Goal: Information Seeking & Learning: Learn about a topic

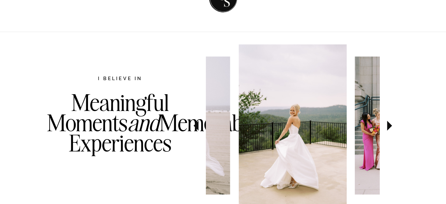
scroll to position [352, 0]
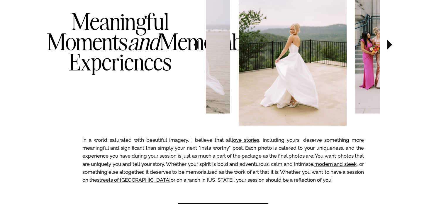
click at [391, 47] on icon at bounding box center [390, 44] width 20 height 21
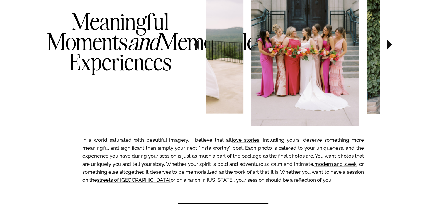
click at [391, 46] on icon at bounding box center [390, 44] width 20 height 21
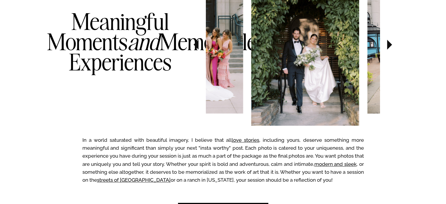
click at [391, 46] on icon at bounding box center [390, 44] width 20 height 21
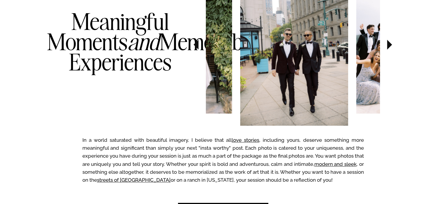
click at [391, 46] on icon at bounding box center [390, 44] width 20 height 21
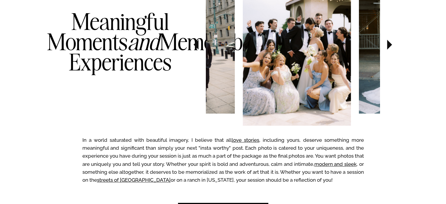
click at [391, 46] on icon at bounding box center [390, 44] width 20 height 21
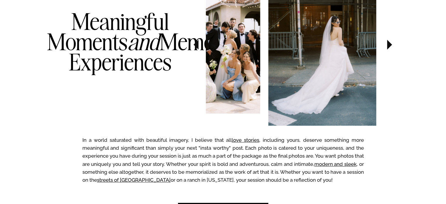
click at [391, 46] on icon at bounding box center [390, 44] width 20 height 21
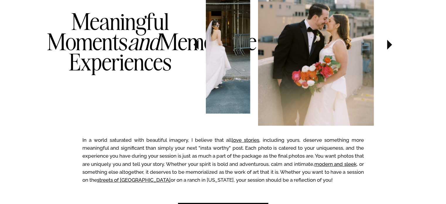
click at [391, 46] on icon at bounding box center [390, 44] width 20 height 21
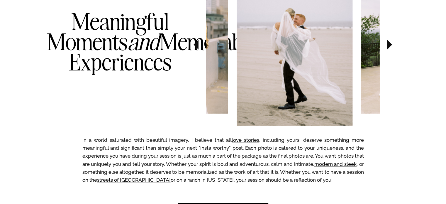
click at [391, 46] on icon at bounding box center [390, 44] width 20 height 21
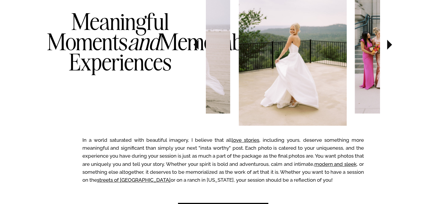
click at [391, 46] on icon at bounding box center [390, 44] width 20 height 21
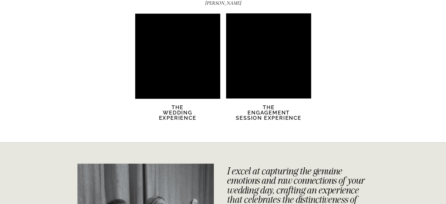
scroll to position [1173, 0]
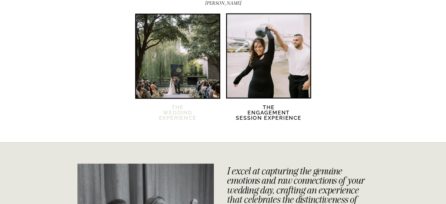
click at [177, 113] on h2 "The Wedding Experience" at bounding box center [178, 116] width 50 height 23
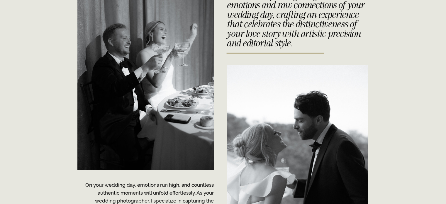
scroll to position [1349, 0]
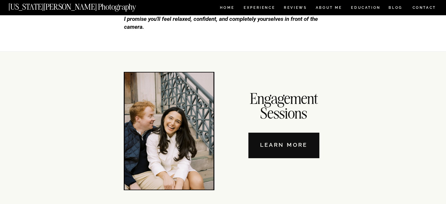
scroll to position [1889, 0]
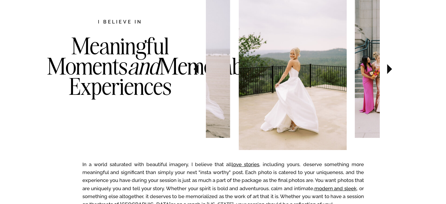
scroll to position [293, 0]
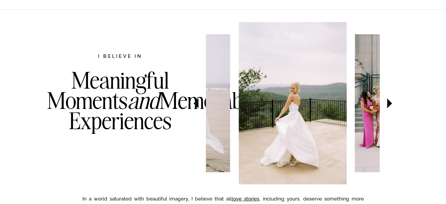
click at [389, 100] on icon at bounding box center [389, 103] width 5 height 10
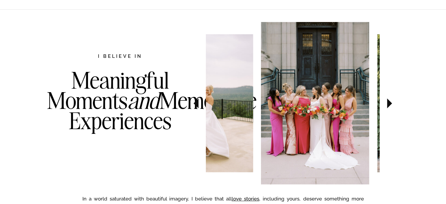
click at [389, 100] on icon at bounding box center [389, 103] width 5 height 10
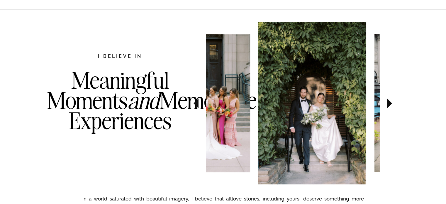
click at [389, 100] on icon at bounding box center [389, 103] width 5 height 10
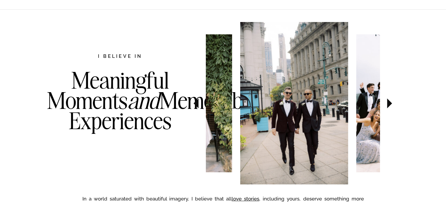
click at [389, 100] on icon at bounding box center [389, 103] width 5 height 10
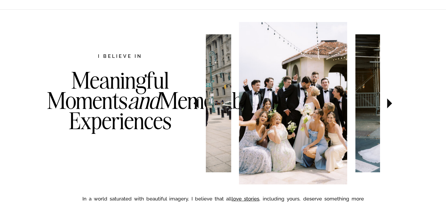
click at [389, 100] on icon at bounding box center [389, 103] width 5 height 10
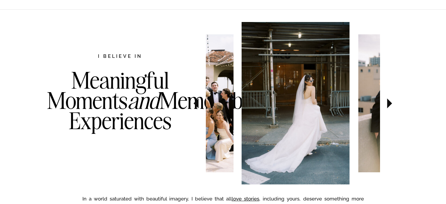
click at [389, 100] on icon at bounding box center [389, 103] width 5 height 10
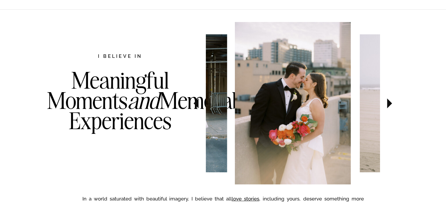
click at [389, 100] on icon at bounding box center [389, 103] width 5 height 10
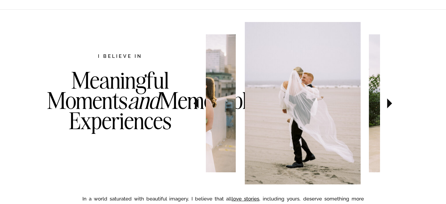
click at [389, 100] on icon at bounding box center [389, 103] width 5 height 10
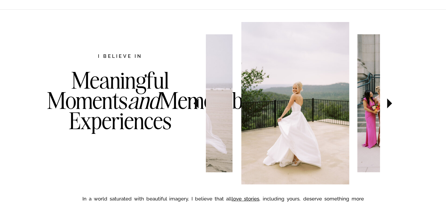
click at [389, 100] on icon at bounding box center [389, 103] width 5 height 10
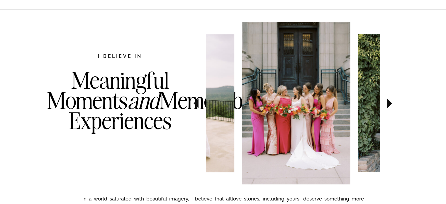
click at [389, 100] on icon at bounding box center [389, 103] width 5 height 10
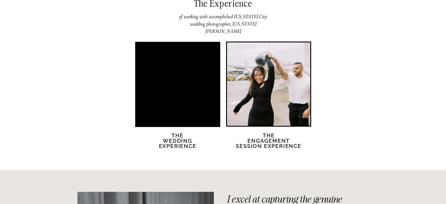
scroll to position [1144, 0]
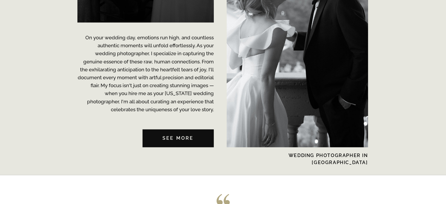
click at [177, 135] on nav "See MORE" at bounding box center [178, 138] width 71 height 18
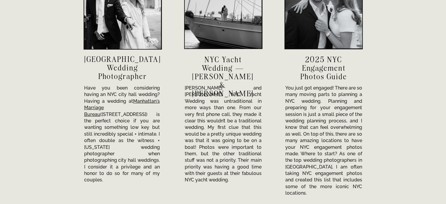
scroll to position [2064, 0]
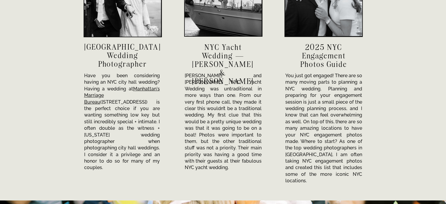
click at [325, 61] on h3 "2025 NYC Engagement Photos Guide" at bounding box center [324, 55] width 61 height 25
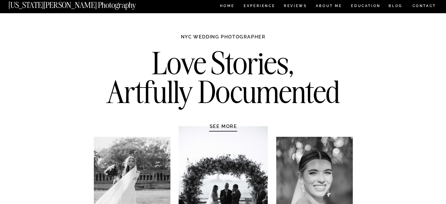
scroll to position [0, 0]
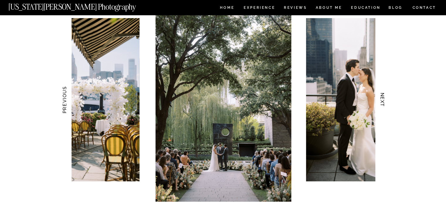
scroll to position [587, 0]
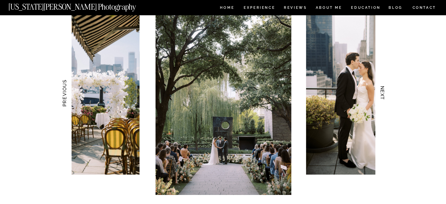
click at [385, 95] on h3 "NEXT" at bounding box center [382, 93] width 6 height 37
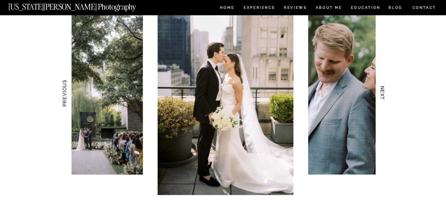
click at [385, 95] on h3 "NEXT" at bounding box center [382, 93] width 6 height 37
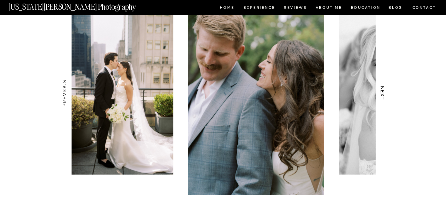
click at [385, 95] on h3 "NEXT" at bounding box center [382, 93] width 6 height 37
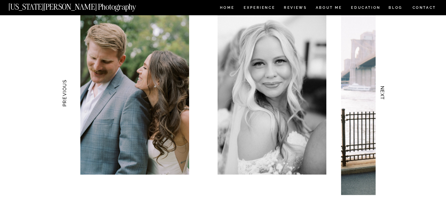
click at [385, 95] on h3 "NEXT" at bounding box center [382, 93] width 6 height 37
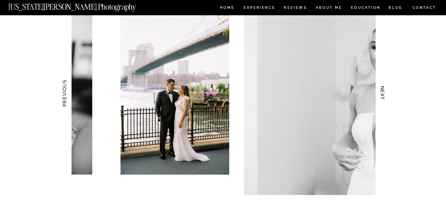
click at [385, 95] on h3 "NEXT" at bounding box center [382, 93] width 6 height 37
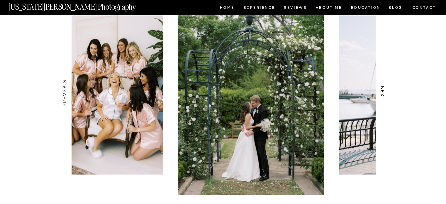
click at [385, 95] on h3 "NEXT" at bounding box center [382, 93] width 6 height 37
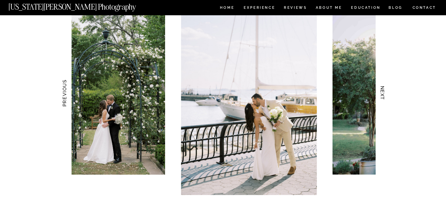
click at [385, 95] on h3 "NEXT" at bounding box center [382, 93] width 6 height 37
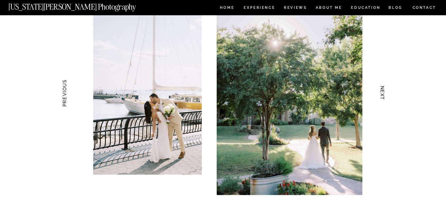
click at [385, 95] on h3 "NEXT" at bounding box center [382, 93] width 6 height 37
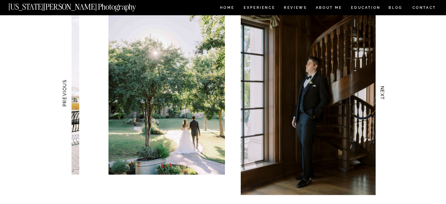
click at [385, 95] on h3 "NEXT" at bounding box center [382, 93] width 6 height 37
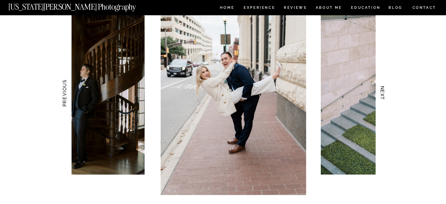
click at [385, 95] on h3 "NEXT" at bounding box center [382, 93] width 6 height 37
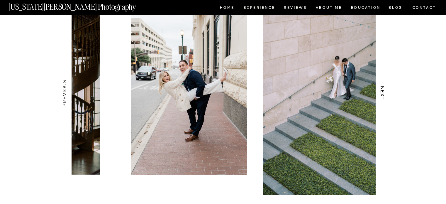
click at [385, 95] on h3 "NEXT" at bounding box center [382, 93] width 6 height 37
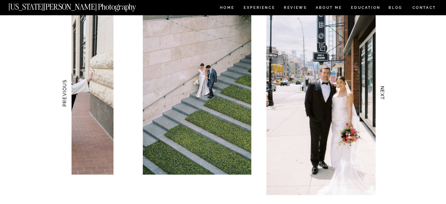
click at [385, 95] on h3 "NEXT" at bounding box center [382, 93] width 6 height 37
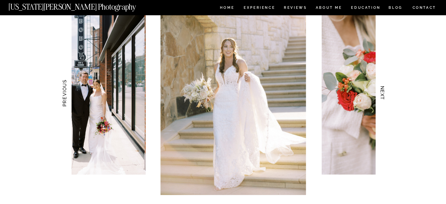
click at [385, 95] on h3 "NEXT" at bounding box center [382, 93] width 6 height 37
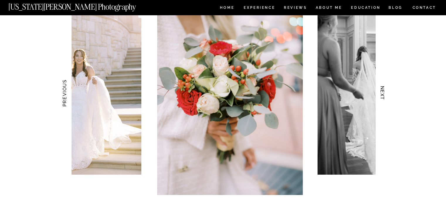
click at [385, 95] on h3 "NEXT" at bounding box center [382, 93] width 6 height 37
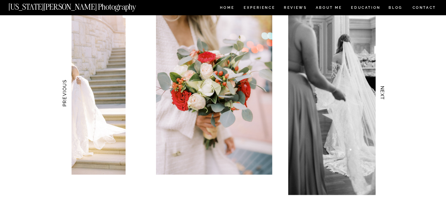
click at [385, 95] on h3 "NEXT" at bounding box center [382, 93] width 6 height 37
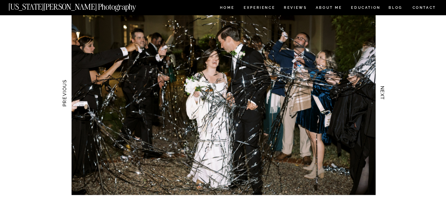
click at [385, 95] on h3 "NEXT" at bounding box center [382, 93] width 6 height 37
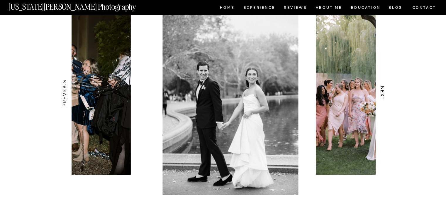
click at [385, 95] on h3 "NEXT" at bounding box center [382, 93] width 6 height 37
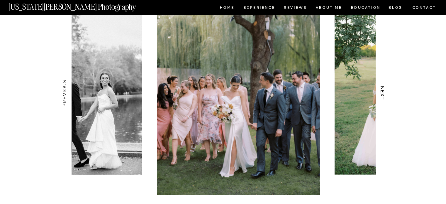
click at [385, 95] on h3 "NEXT" at bounding box center [382, 93] width 6 height 37
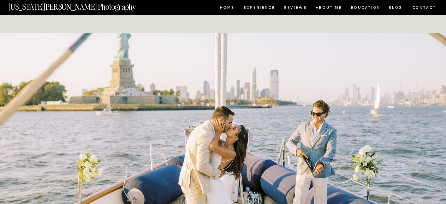
scroll to position [1613, 0]
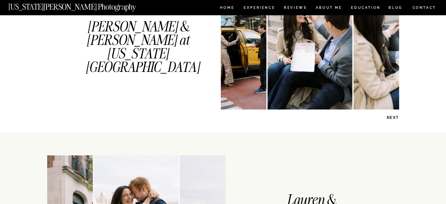
scroll to position [469, 0]
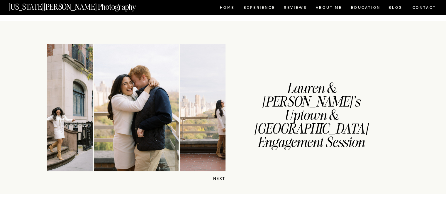
click at [219, 177] on p "NEXT" at bounding box center [210, 179] width 30 height 6
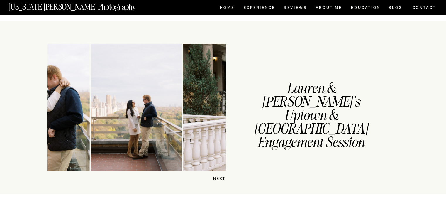
click at [219, 176] on p "NEXT" at bounding box center [210, 179] width 30 height 6
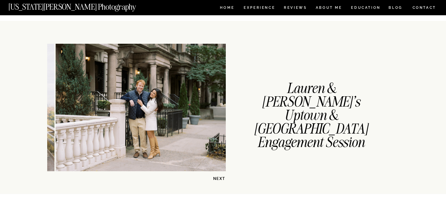
click at [219, 176] on p "NEXT" at bounding box center [210, 179] width 30 height 6
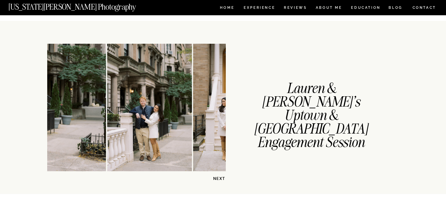
click at [219, 176] on p "NEXT" at bounding box center [210, 179] width 30 height 6
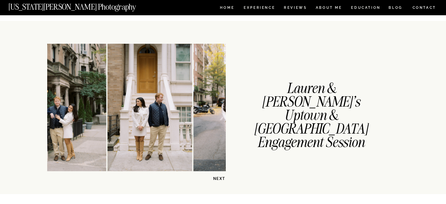
click at [219, 176] on p "NEXT" at bounding box center [210, 179] width 30 height 6
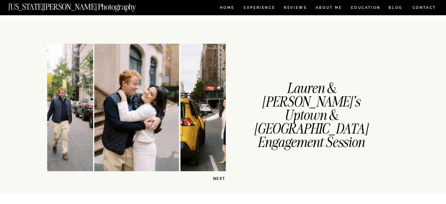
click at [219, 176] on p "NEXT" at bounding box center [210, 179] width 30 height 6
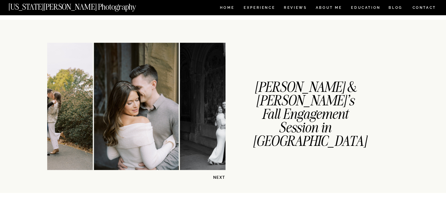
scroll to position [851, 0]
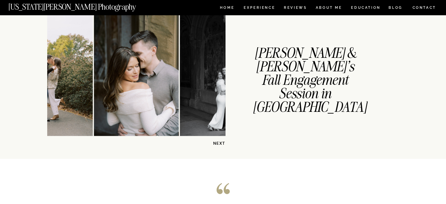
click at [220, 147] on div "CONTACT BLOG REVIEWS ABOUT ME Experience EDUCATION HOME Georgia Sheridan Photog…" at bounding box center [223, 110] width 446 height 1923
click at [221, 143] on p "NEXT" at bounding box center [210, 144] width 30 height 6
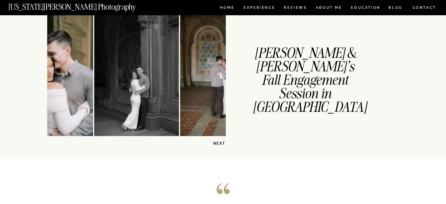
click at [221, 143] on p "NEXT" at bounding box center [210, 144] width 30 height 6
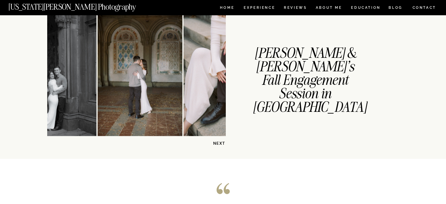
click at [221, 143] on p "NEXT" at bounding box center [210, 144] width 30 height 6
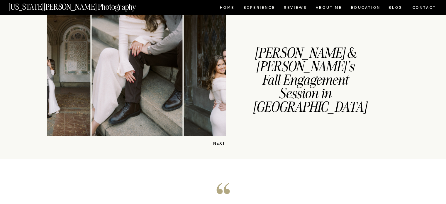
click at [221, 143] on p "NEXT" at bounding box center [210, 144] width 30 height 6
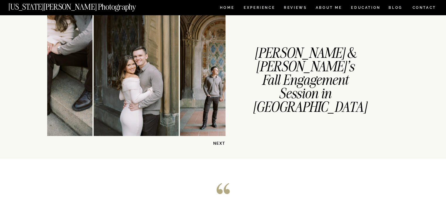
click at [221, 143] on p "NEXT" at bounding box center [210, 144] width 30 height 6
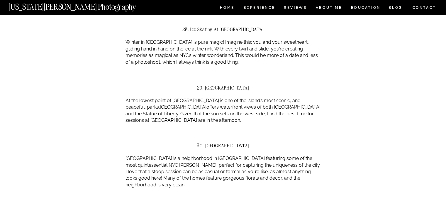
scroll to position [5515, 0]
